Goal: Book appointment/travel/reservation

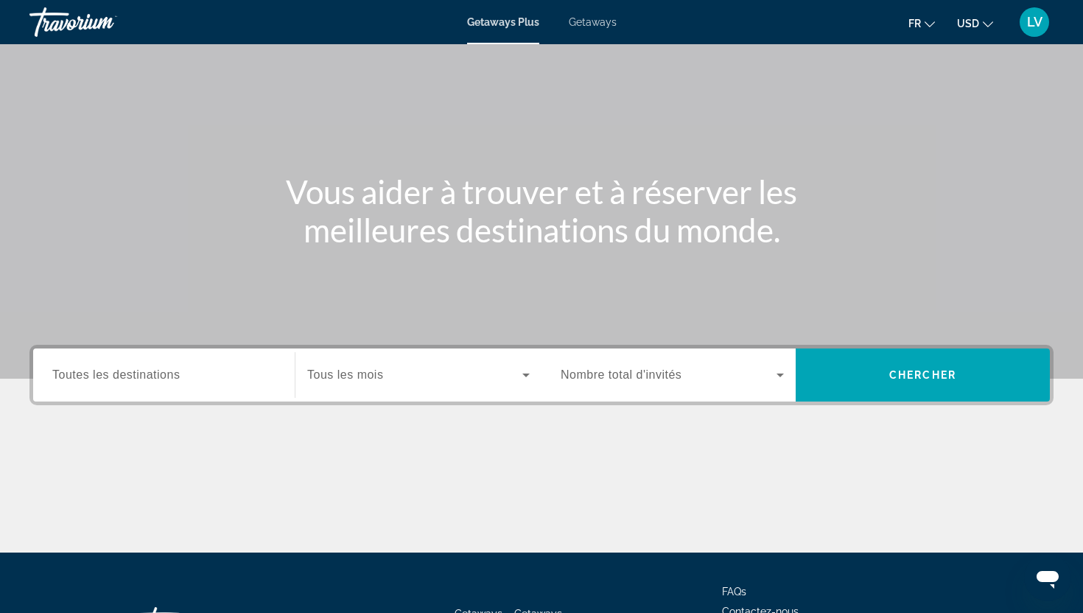
scroll to position [65, 0]
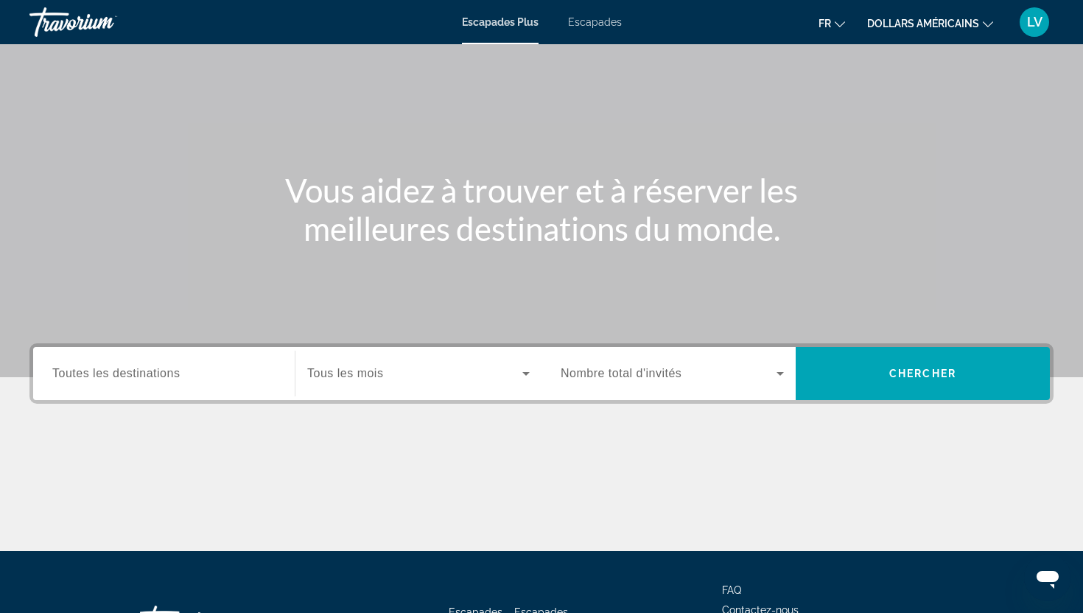
click at [950, 67] on div "Contenu principal" at bounding box center [541, 156] width 1083 height 442
click at [833, 20] on button "fr Anglais Espagnol Français italien Portugais russe" at bounding box center [832, 23] width 27 height 21
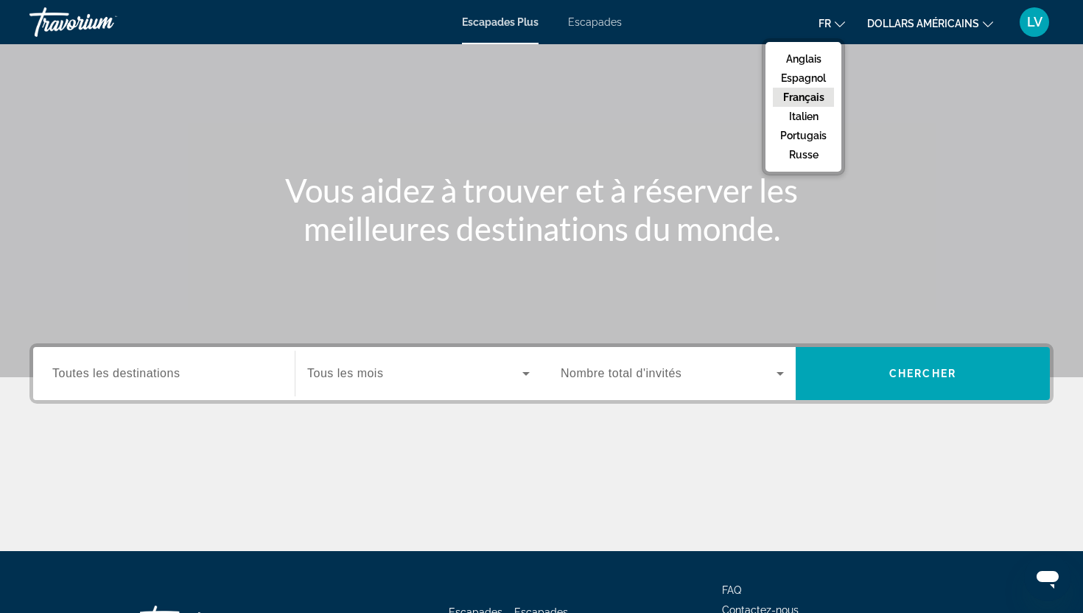
click at [812, 97] on font "Français" at bounding box center [803, 97] width 41 height 12
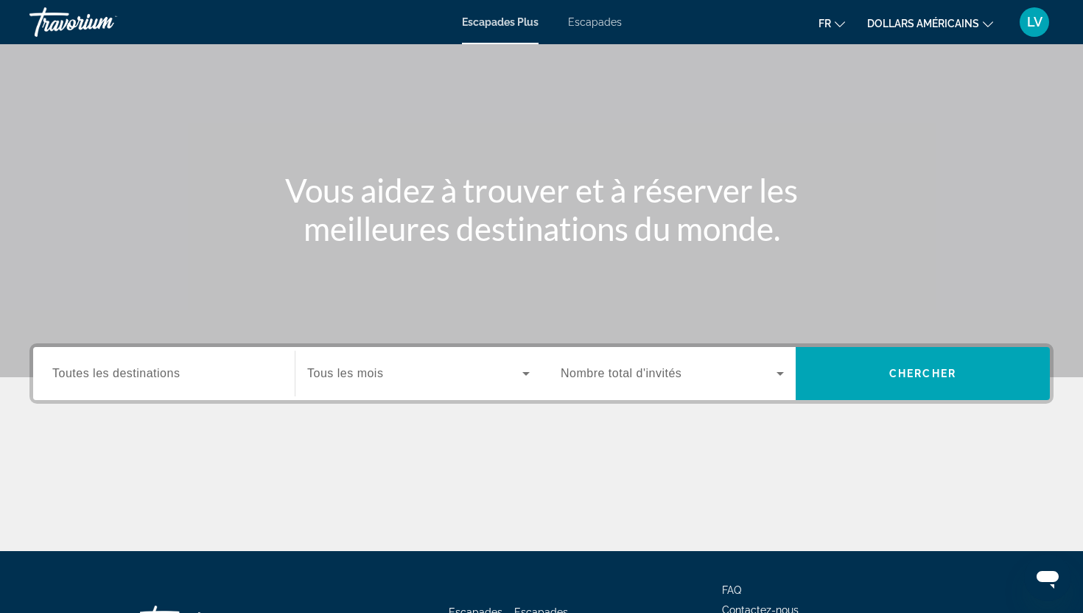
click at [885, 34] on div "fr Anglais Espagnol Français italien Portugais russe dollars américains USD ($)…" at bounding box center [846, 22] width 418 height 31
click at [885, 26] on font "dollars américains" at bounding box center [923, 24] width 112 height 12
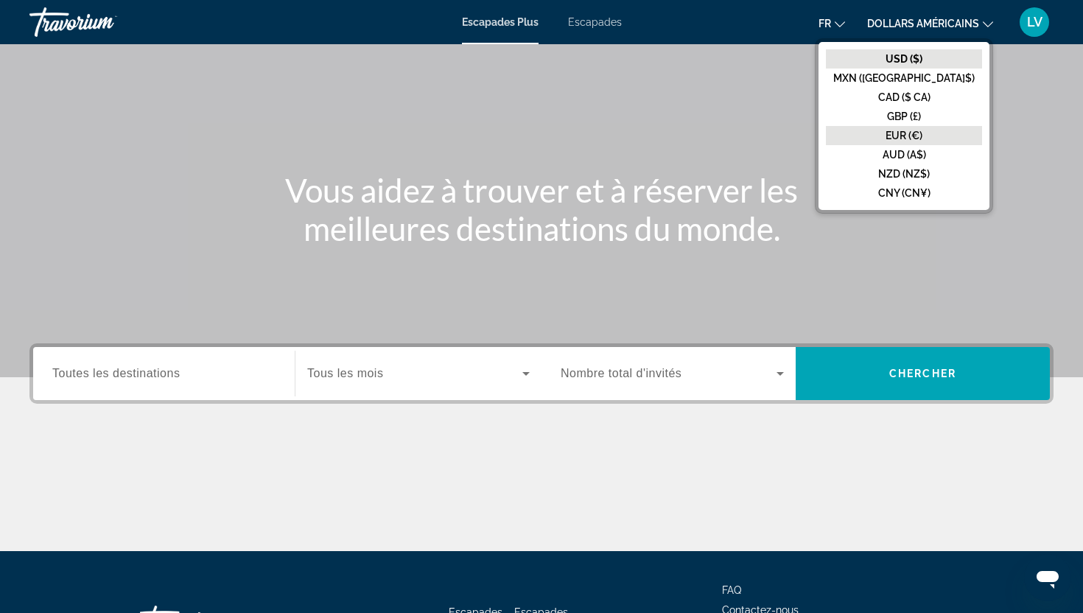
click at [922, 130] on font "EUR (€)" at bounding box center [904, 136] width 37 height 12
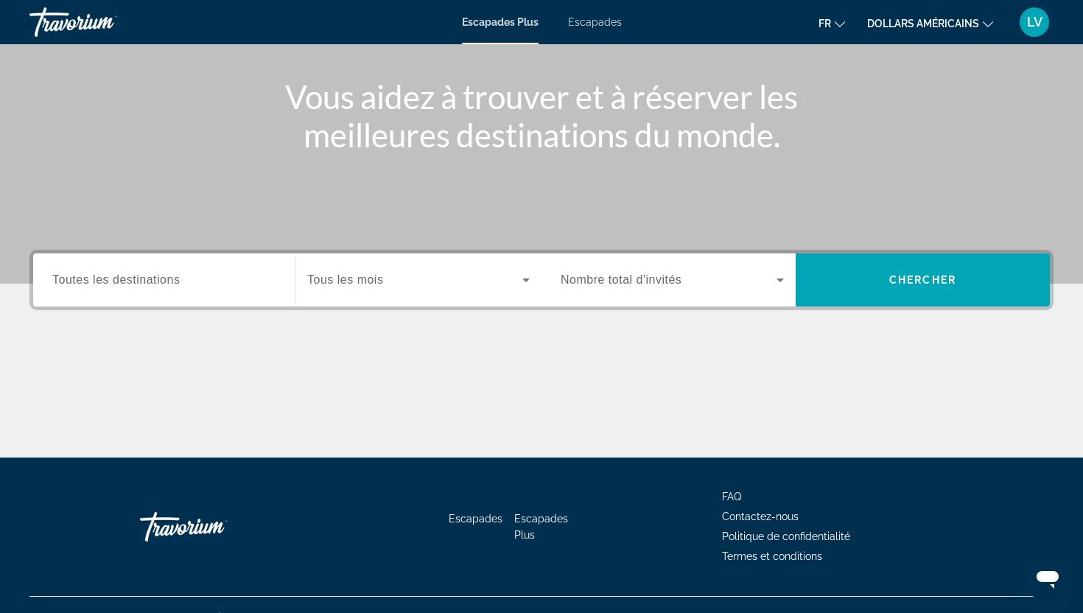
scroll to position [183, 0]
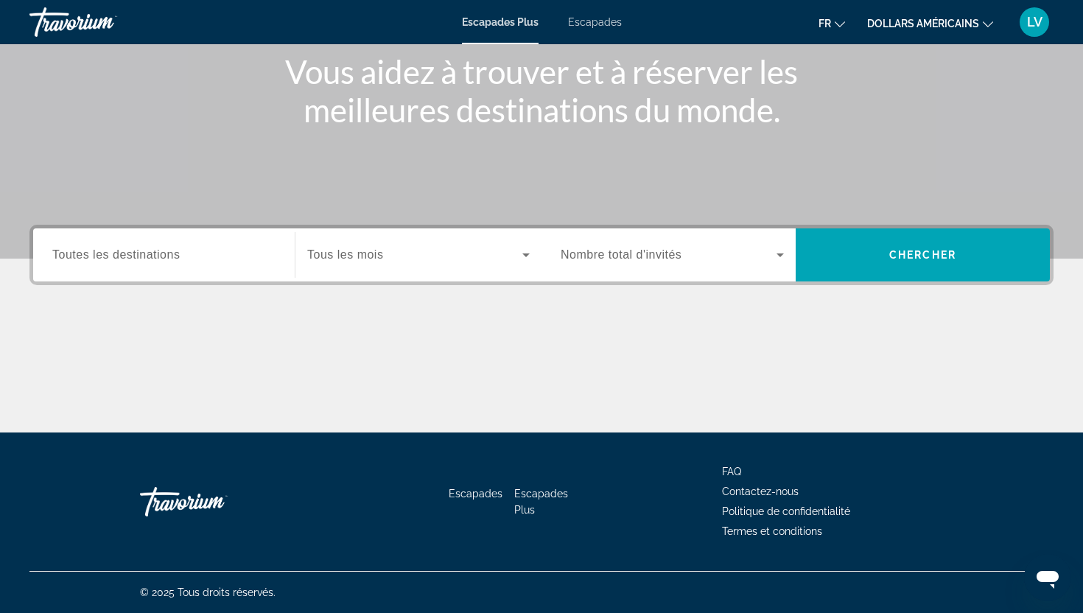
click at [128, 250] on font "Toutes les destinations" at bounding box center [115, 254] width 127 height 13
click at [128, 250] on input "Destination Toutes les destinations" at bounding box center [163, 256] width 223 height 18
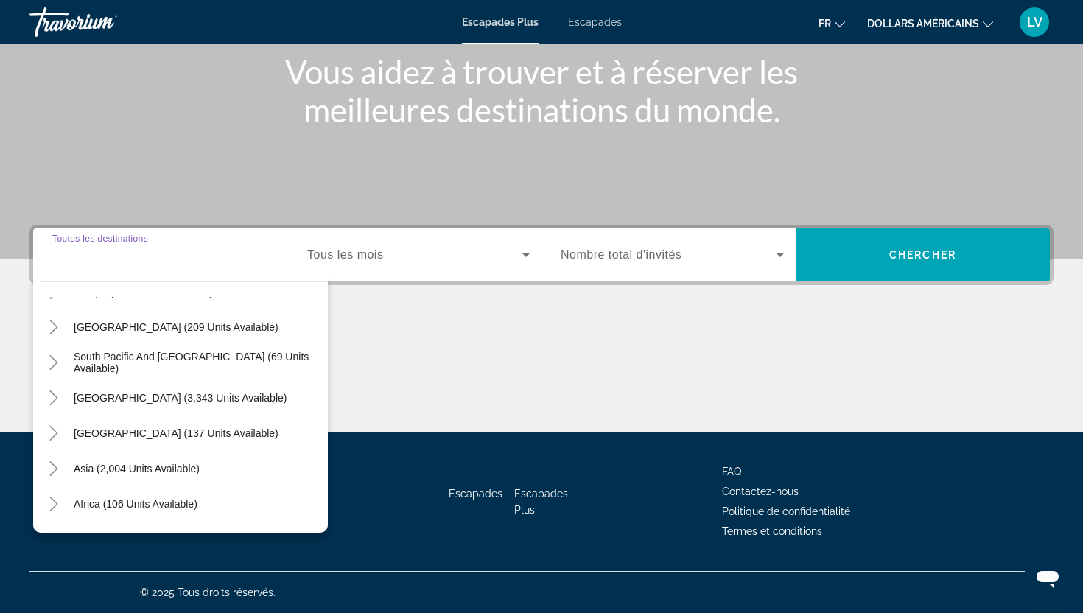
scroll to position [215, 0]
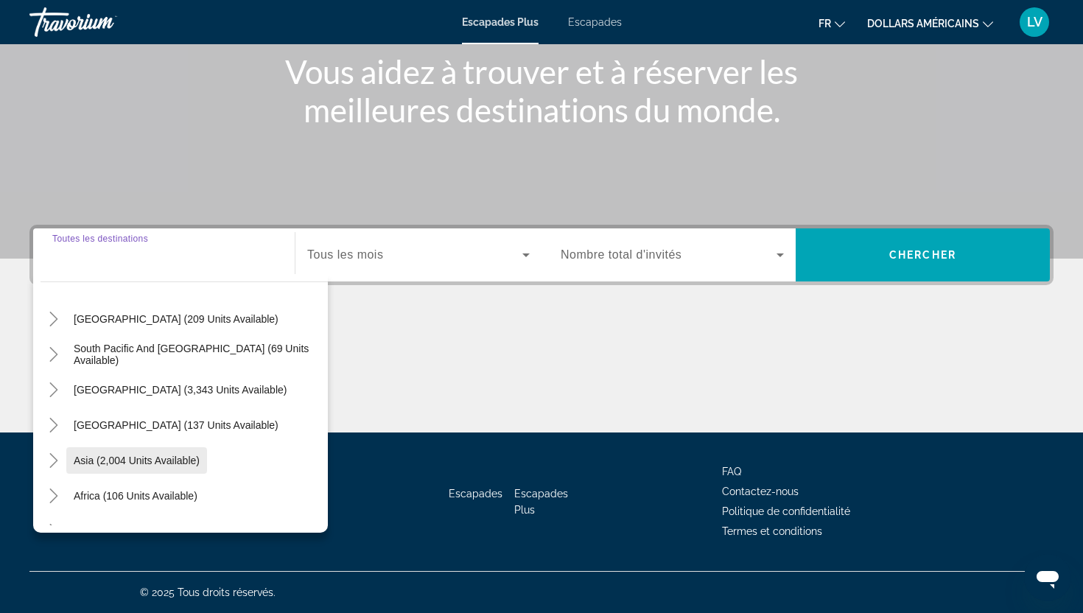
click at [145, 446] on span "Widget de recherche" at bounding box center [136, 460] width 141 height 35
type input "**********"
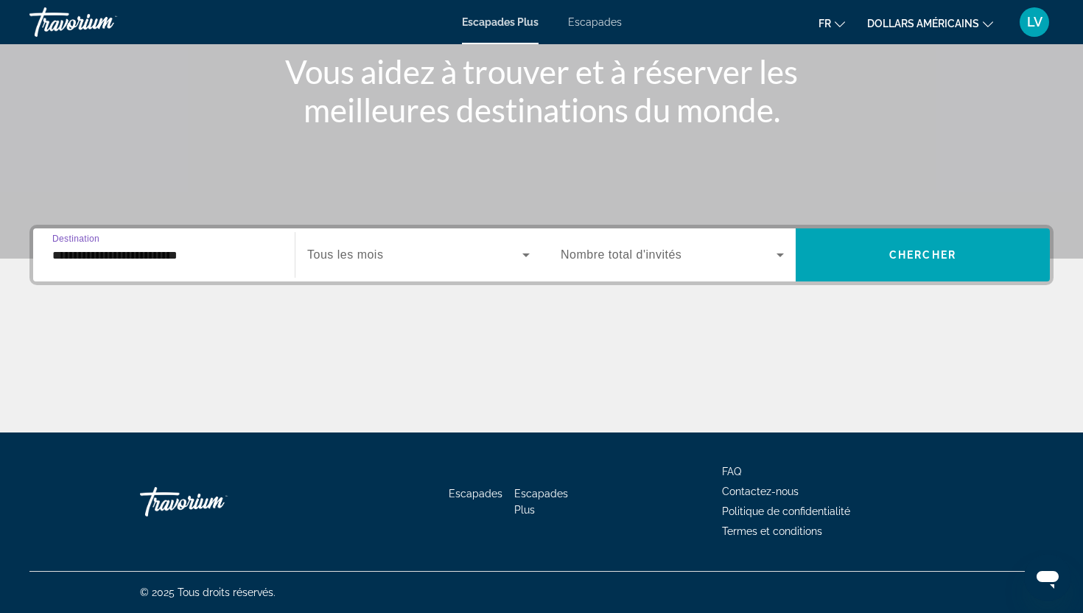
click at [356, 250] on font "Tous les mois" at bounding box center [345, 254] width 76 height 13
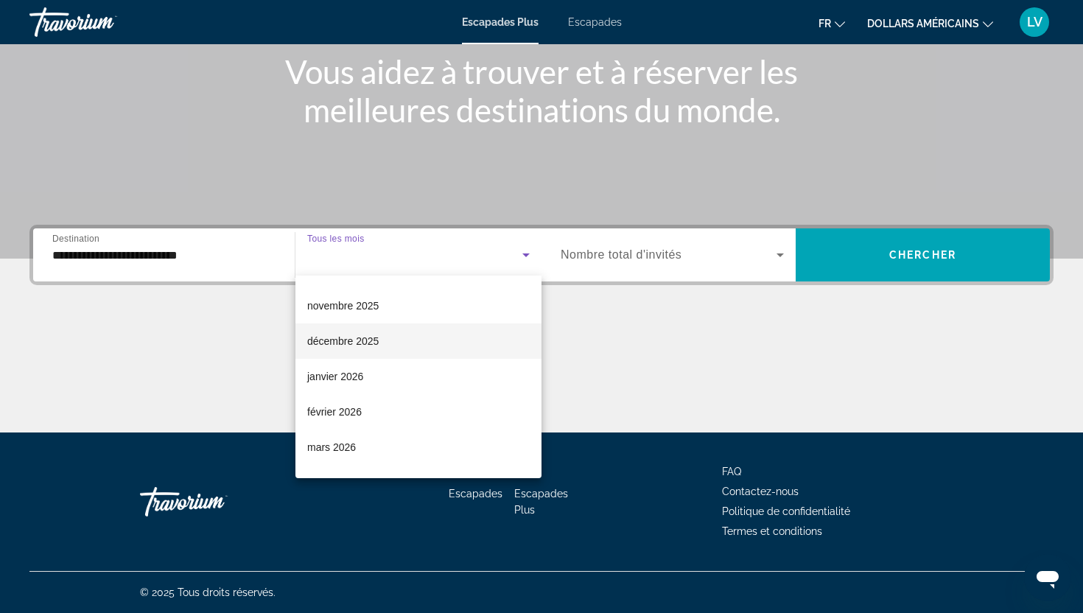
scroll to position [111, 0]
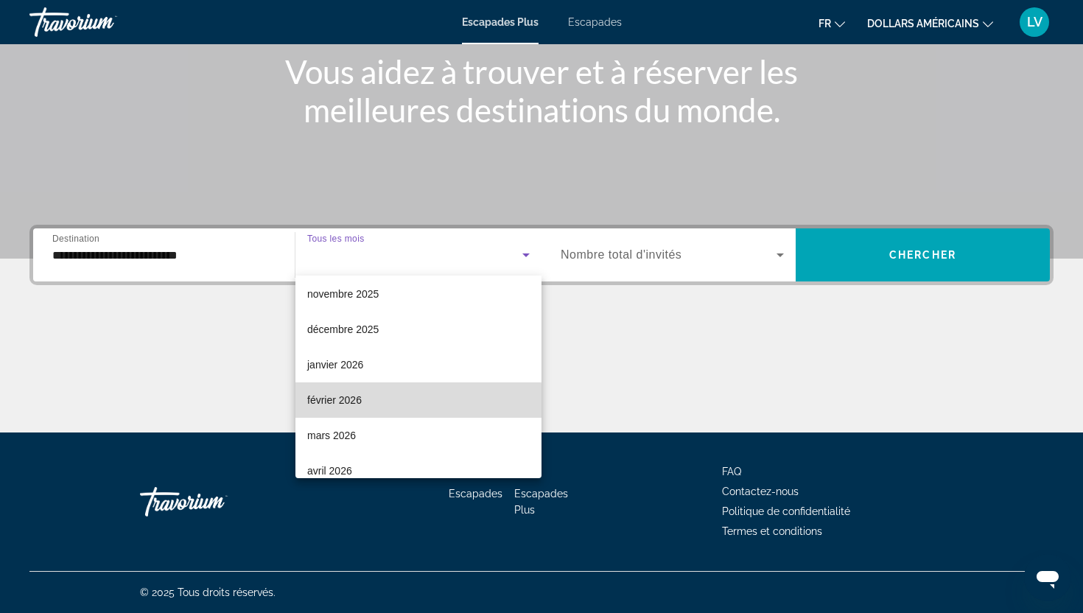
click at [381, 406] on mat-option "février 2026" at bounding box center [419, 399] width 246 height 35
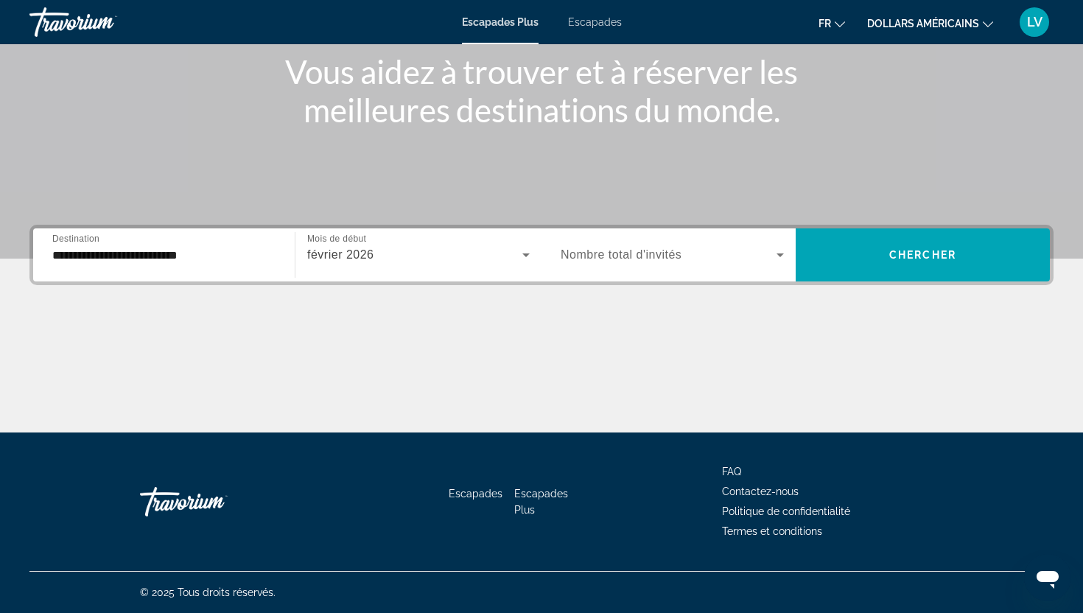
click at [663, 257] on font "Nombre total d'invités" at bounding box center [621, 254] width 121 height 13
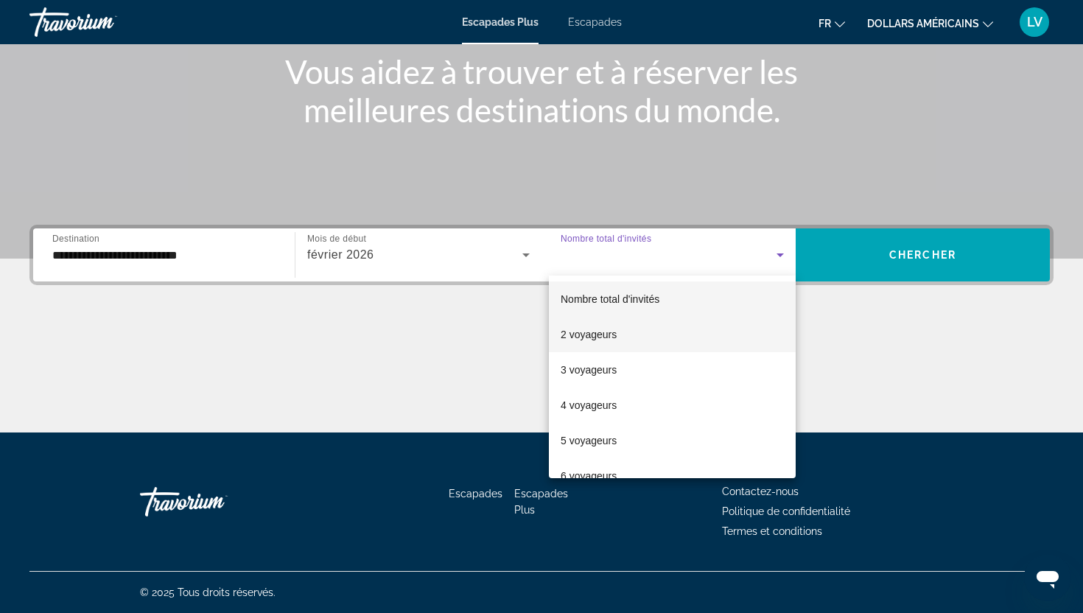
click at [644, 337] on mat-option "2 voyageurs" at bounding box center [672, 334] width 247 height 35
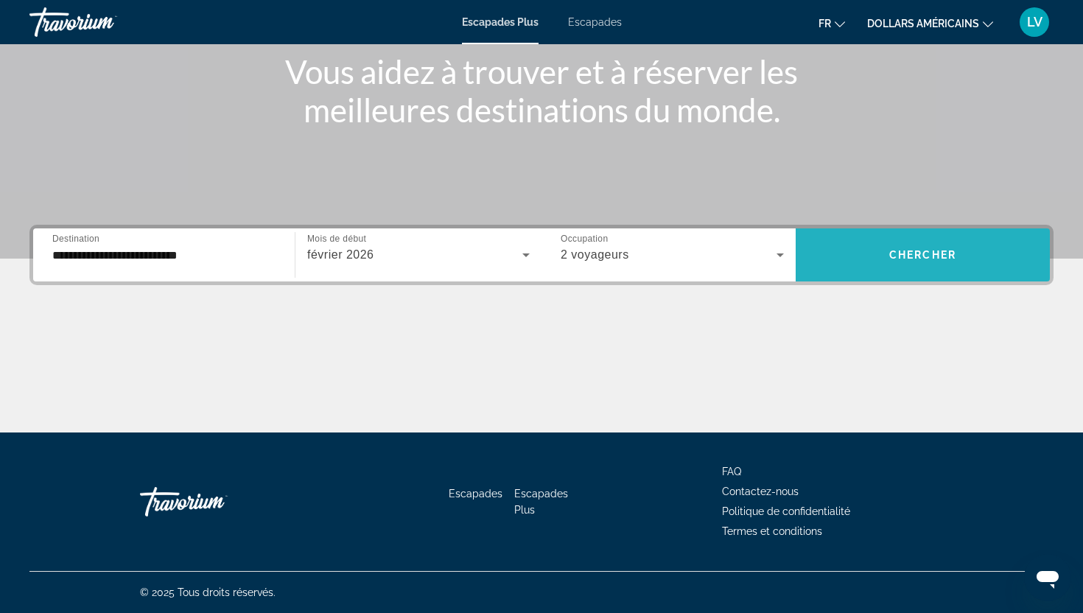
click at [840, 256] on span "Widget de recherche" at bounding box center [923, 254] width 254 height 35
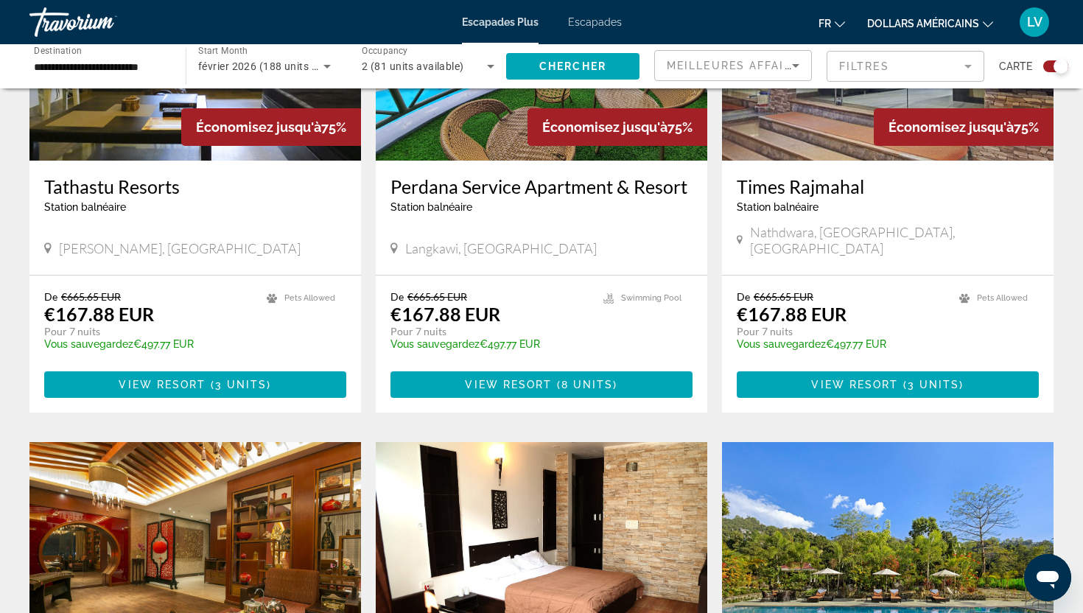
scroll to position [1191, 0]
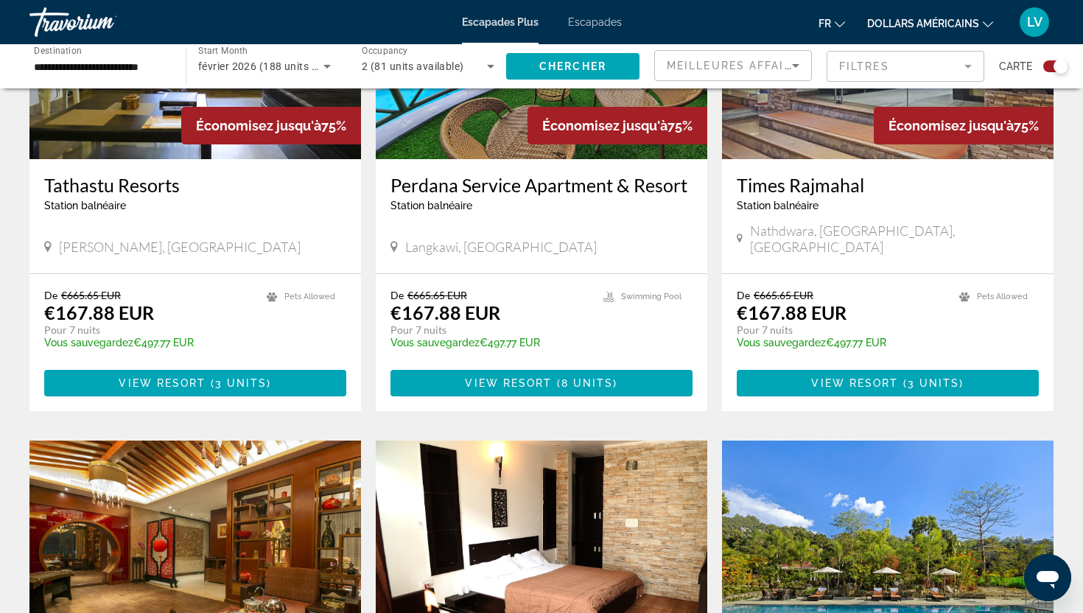
click at [73, 74] on input "**********" at bounding box center [100, 67] width 133 height 18
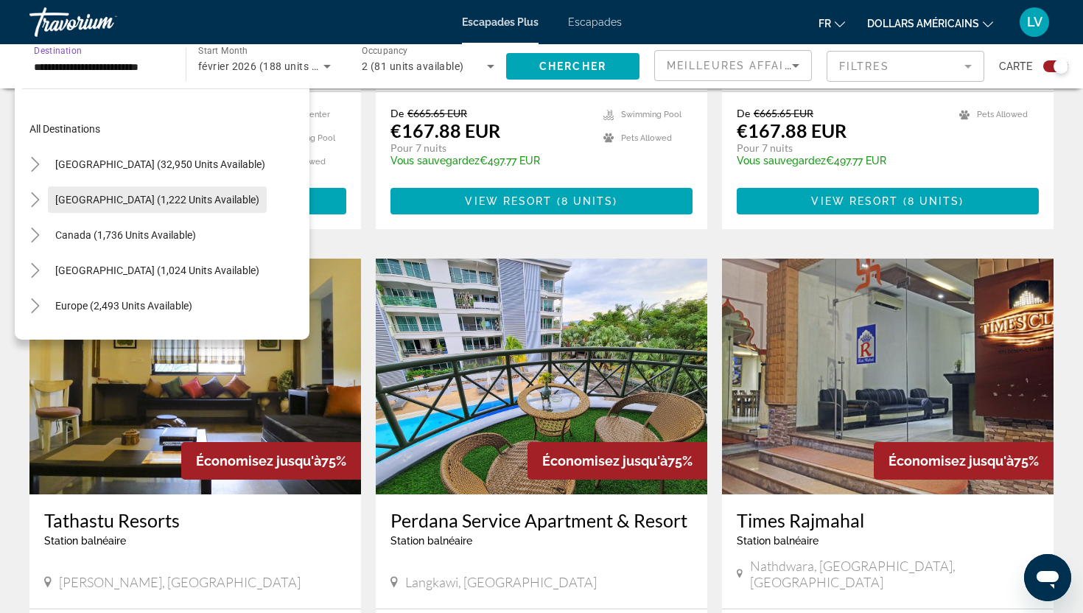
scroll to position [38, 0]
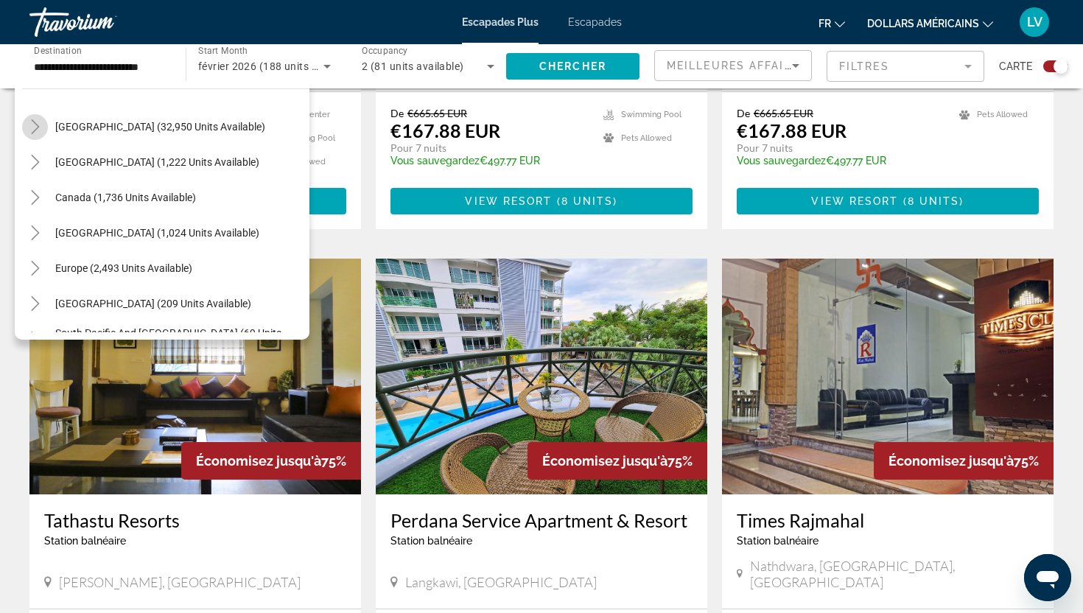
click at [22, 122] on mat-icon "Toggle United States (32,950 units available)" at bounding box center [35, 127] width 26 height 26
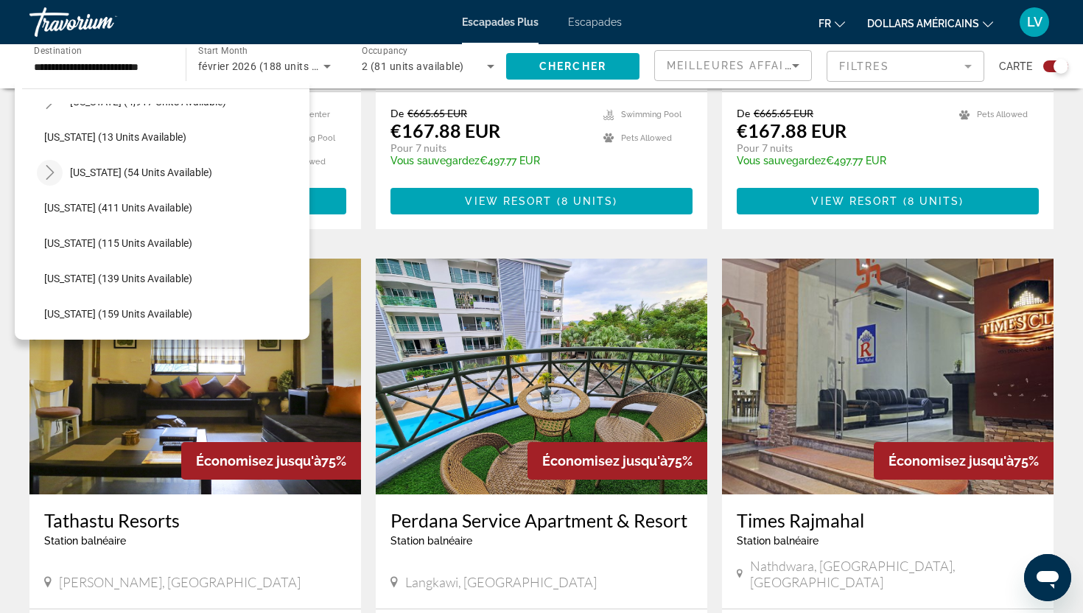
scroll to position [226, 0]
